Goal: Check status

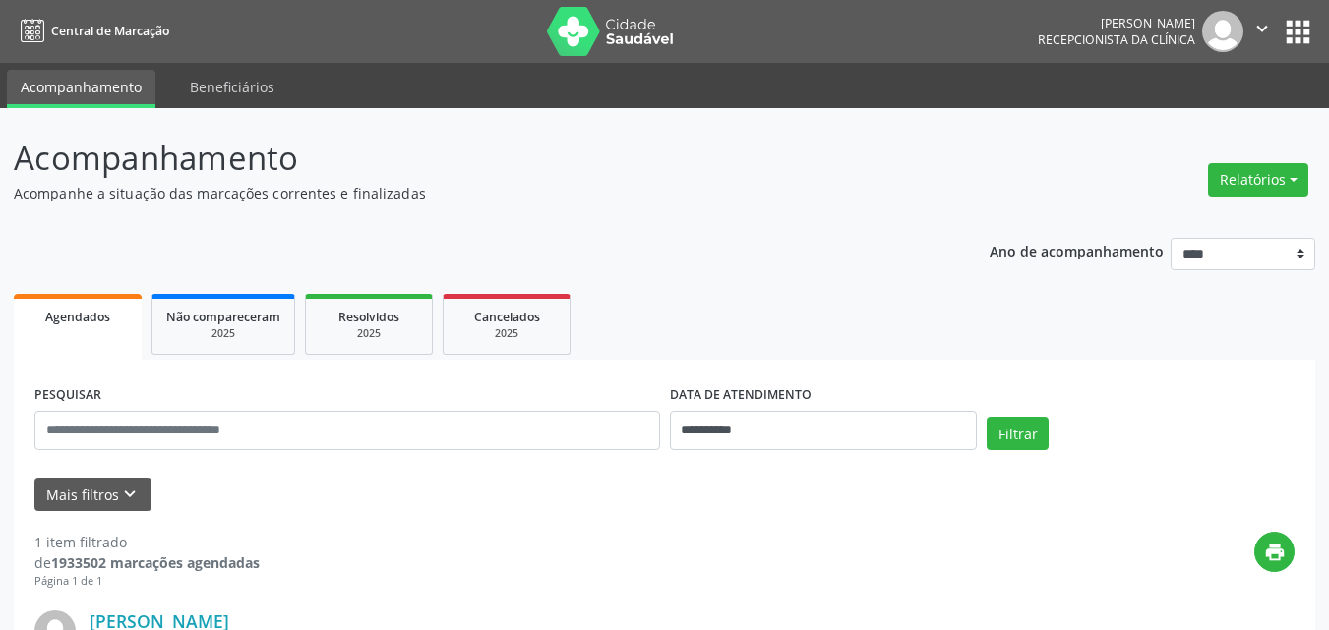
scroll to position [276, 0]
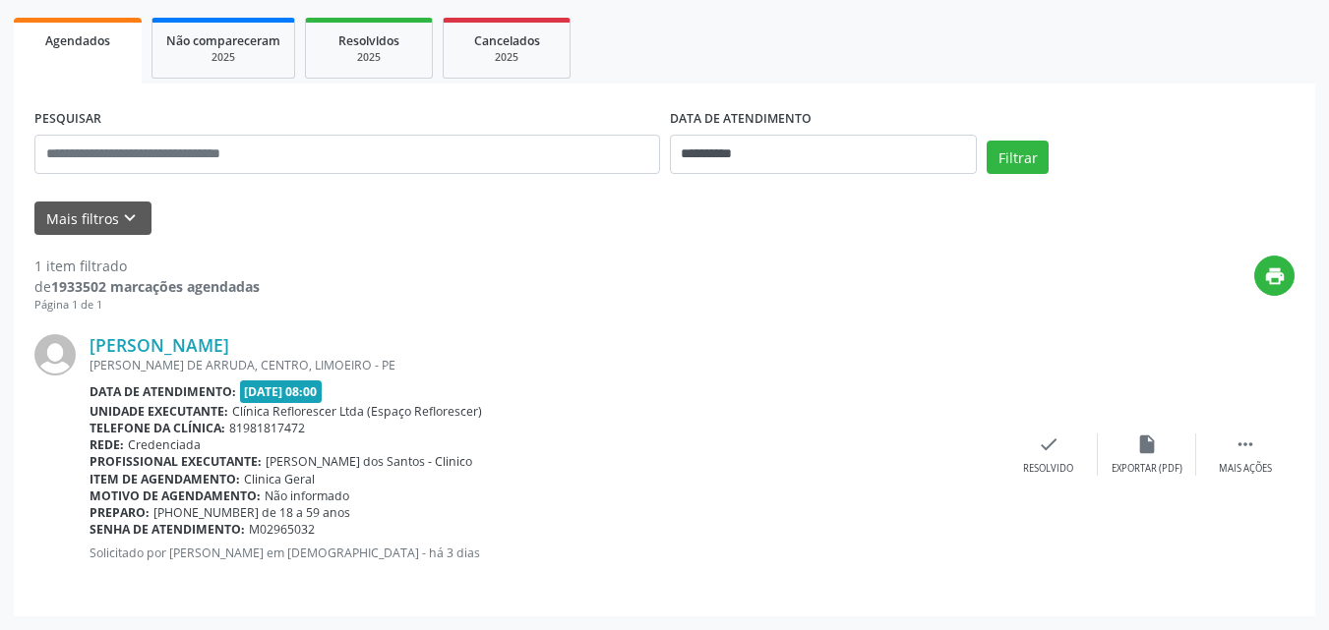
click at [99, 362] on div "[PERSON_NAME] DE ARRUDA, CENTRO, LIMOEIRO - PE" at bounding box center [544, 365] width 910 height 17
click at [765, 318] on div "[PERSON_NAME] [PERSON_NAME], [GEOGRAPHIC_DATA], [GEOGRAPHIC_DATA] Data de atend…" at bounding box center [664, 455] width 1260 height 282
click at [768, 322] on div "Andreia Simony Danta Dasilva ALBERTONE CORREIA DE ARRUDA, CENTRO, LIMOEIRO - PE…" at bounding box center [664, 455] width 1260 height 282
